Goal: Navigation & Orientation: Go to known website

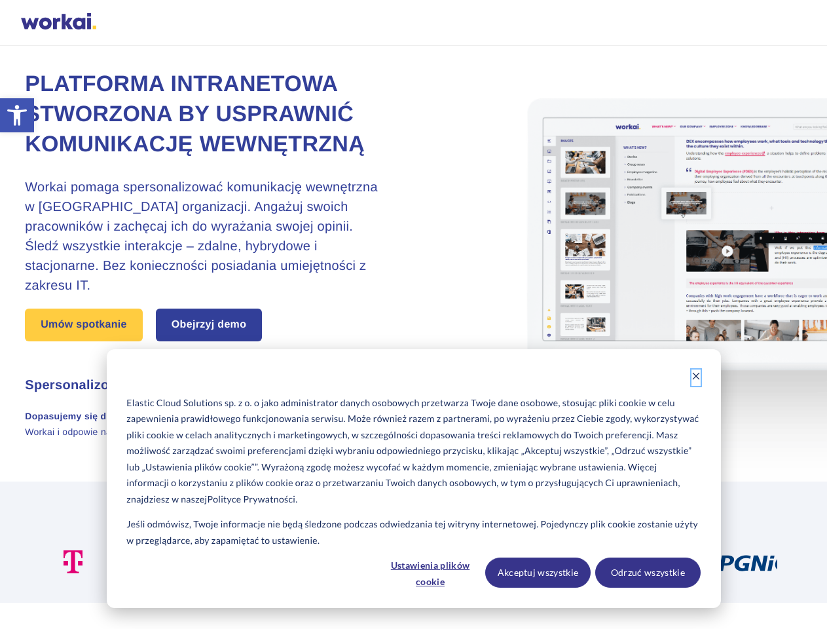
click at [696, 377] on icon "Dismiss cookie banner" at bounding box center [695, 375] width 9 height 9
click at [431, 572] on div at bounding box center [483, 561] width 124 height 23
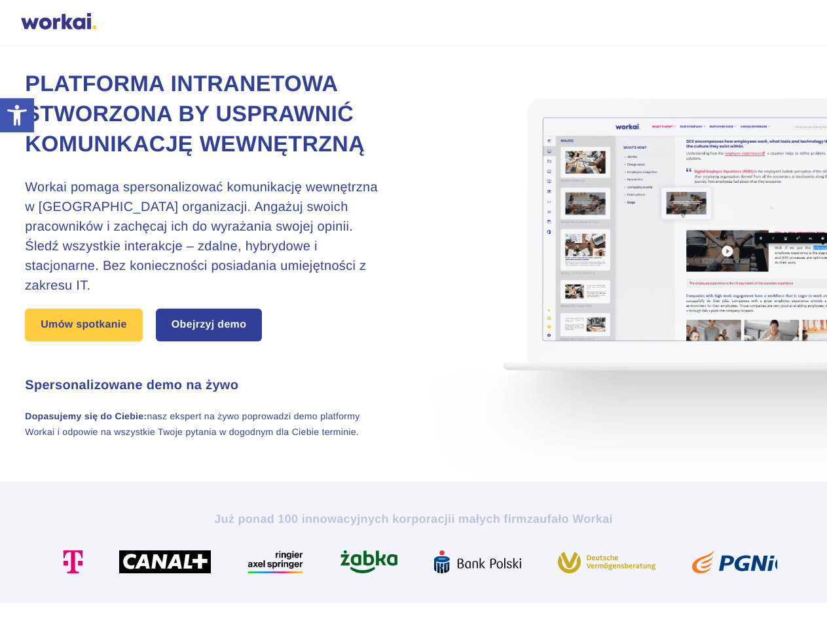
click at [538, 572] on div at bounding box center [483, 561] width 124 height 23
click at [648, 572] on img at bounding box center [612, 561] width 108 height 23
